Goal: Information Seeking & Learning: Check status

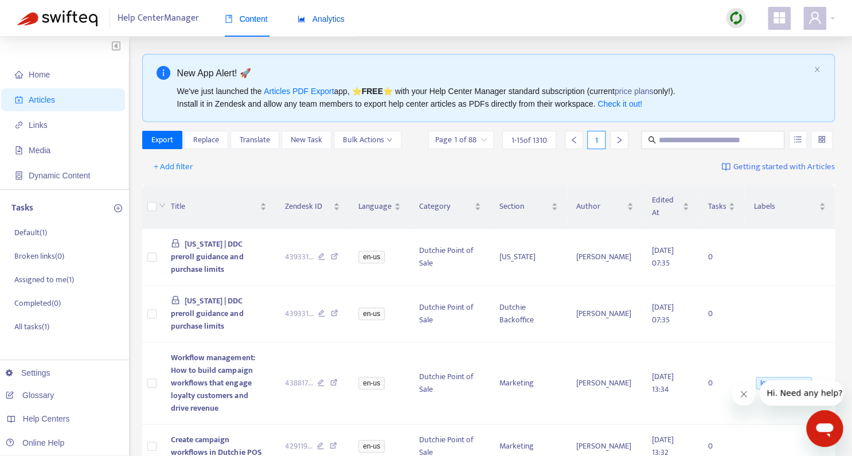
click at [328, 22] on span "Analytics" at bounding box center [321, 18] width 47 height 9
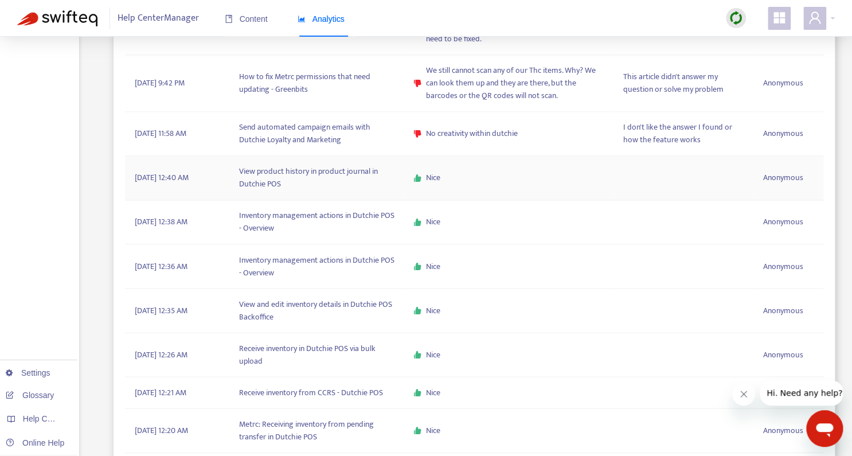
scroll to position [710, 0]
click at [468, 138] on span "No creativity within dutchie" at bounding box center [472, 133] width 92 height 13
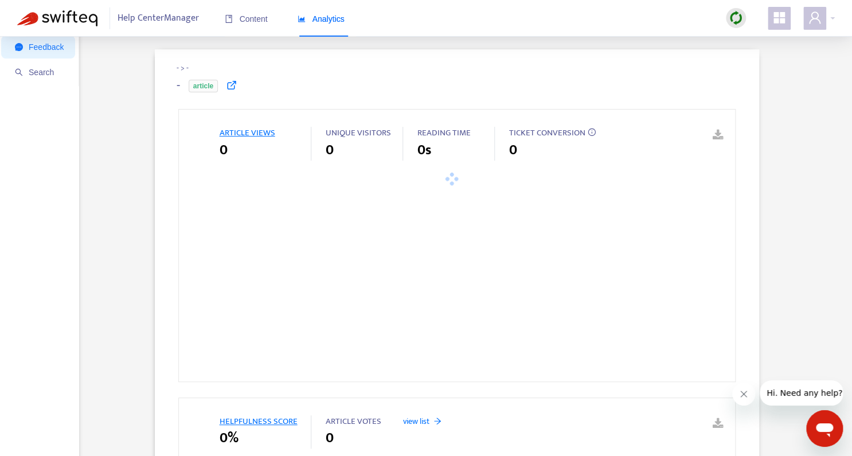
scroll to position [36, 0]
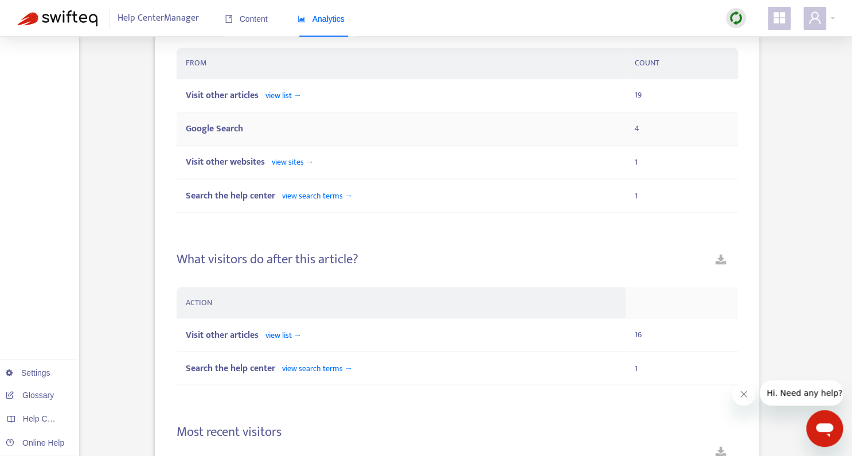
click at [467, 138] on td "Google Search" at bounding box center [401, 128] width 449 height 33
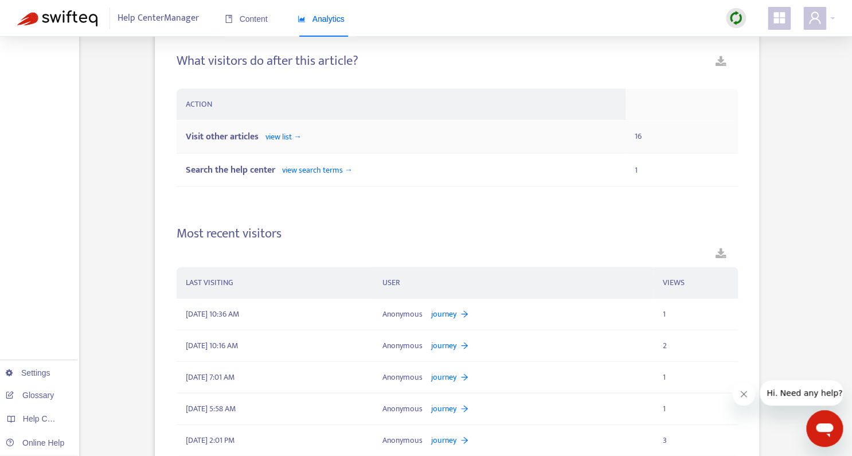
scroll to position [1394, 0]
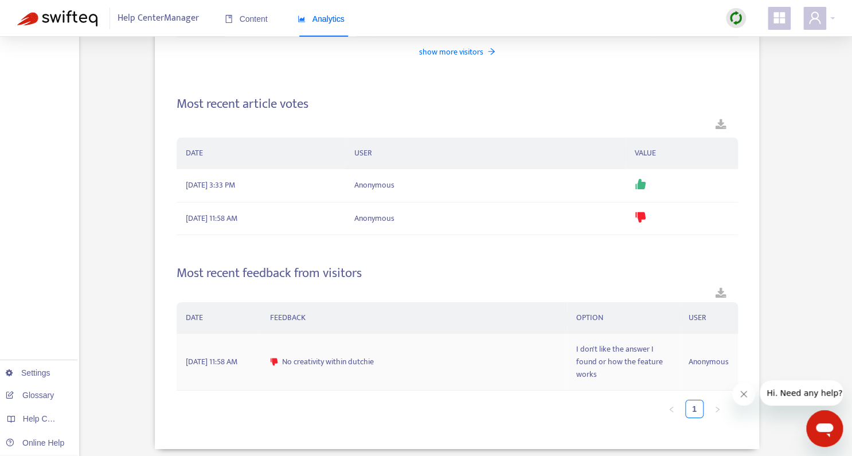
click at [345, 355] on span "No creativity within dutchie" at bounding box center [328, 361] width 92 height 13
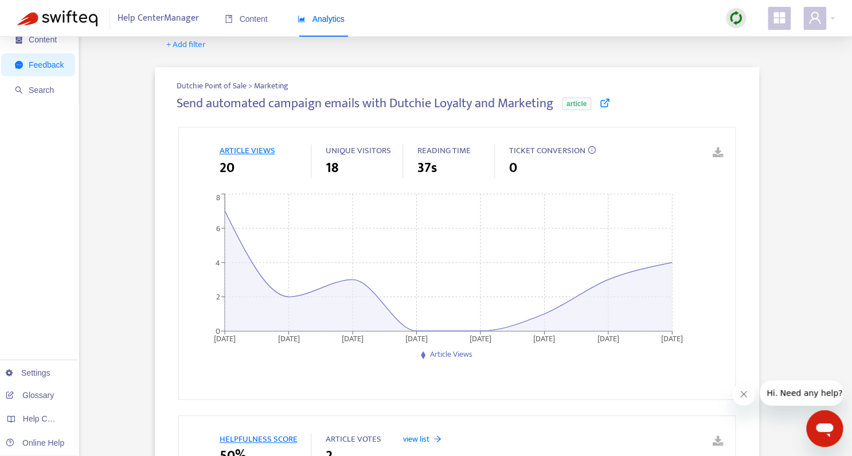
scroll to position [0, 0]
